Goal: Navigation & Orientation: Find specific page/section

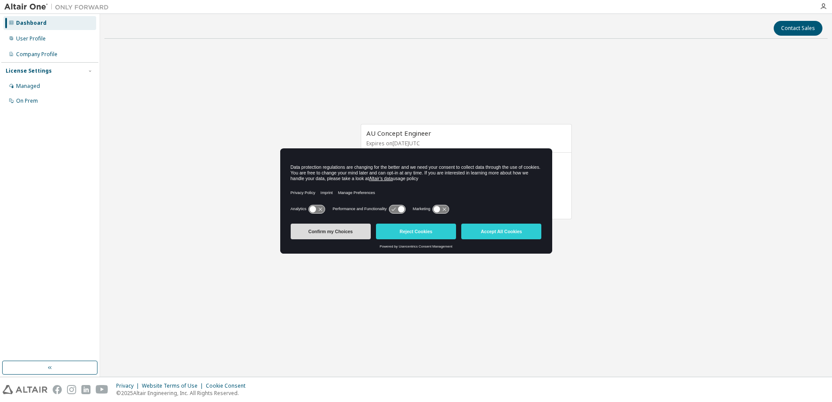
click at [354, 225] on button "Confirm my Choices" at bounding box center [331, 232] width 80 height 16
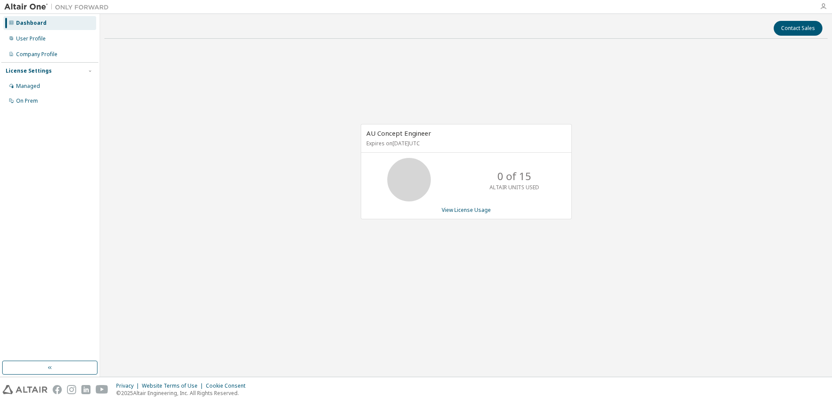
click at [824, 8] on icon "button" at bounding box center [823, 6] width 7 height 7
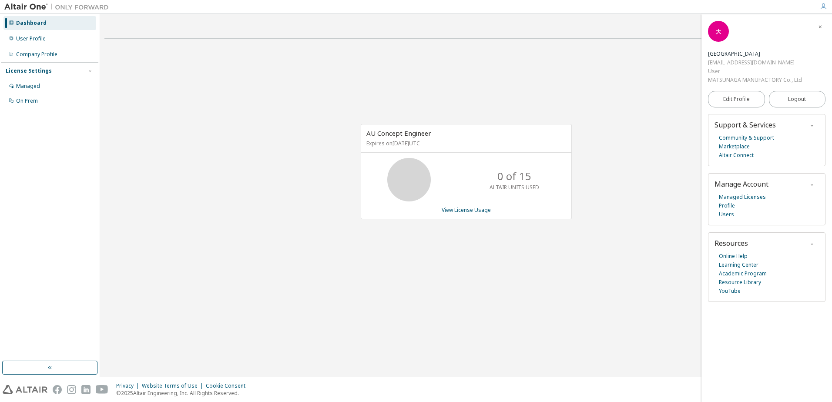
click at [821, 26] on icon "button" at bounding box center [820, 26] width 5 height 5
